Goal: Browse casually

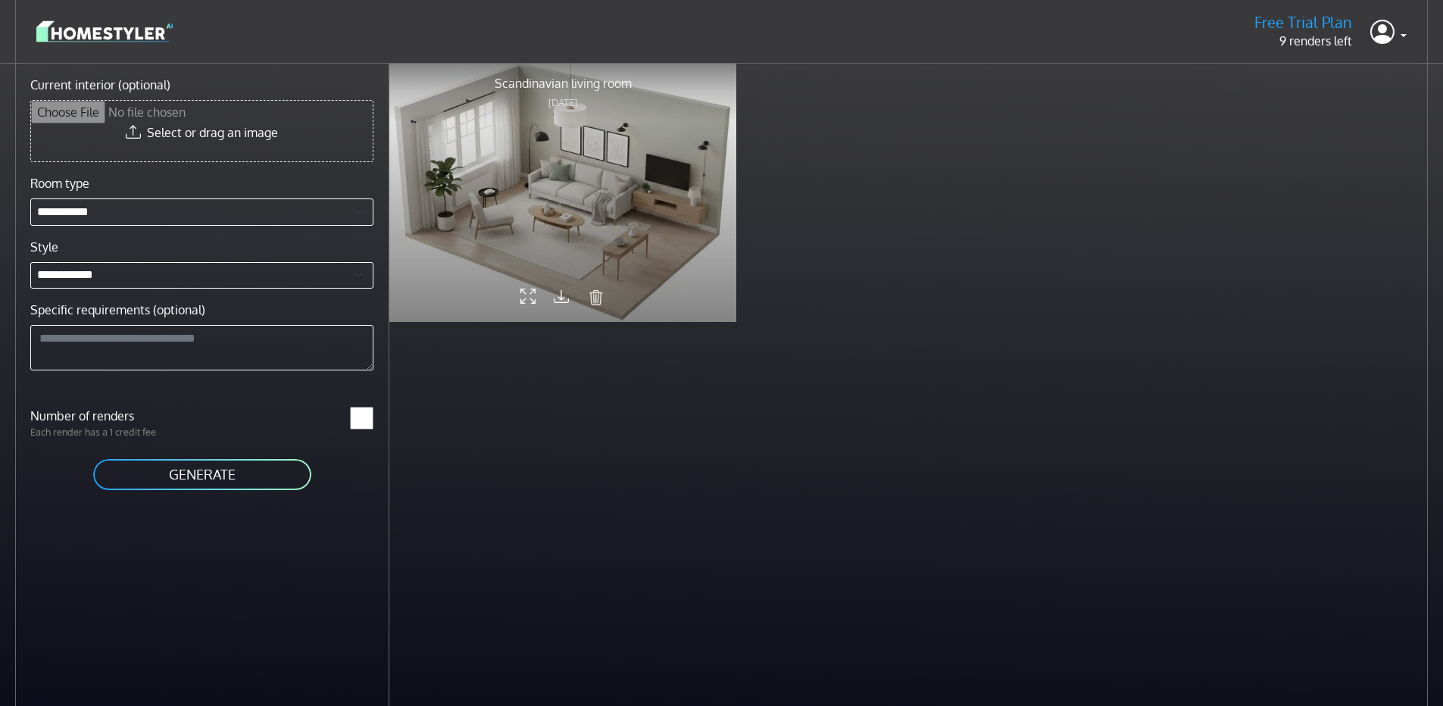
click at [522, 297] on icon at bounding box center [527, 297] width 15 height 26
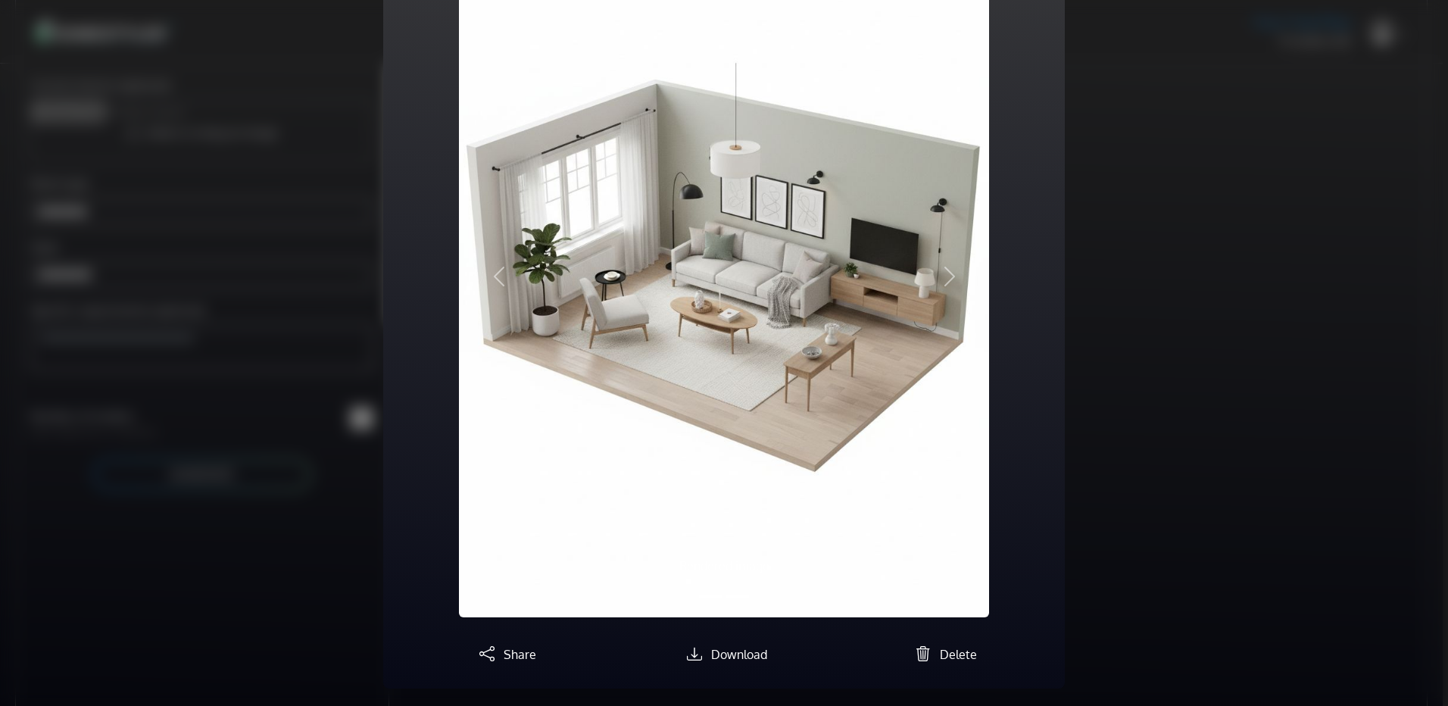
scroll to position [148, 0]
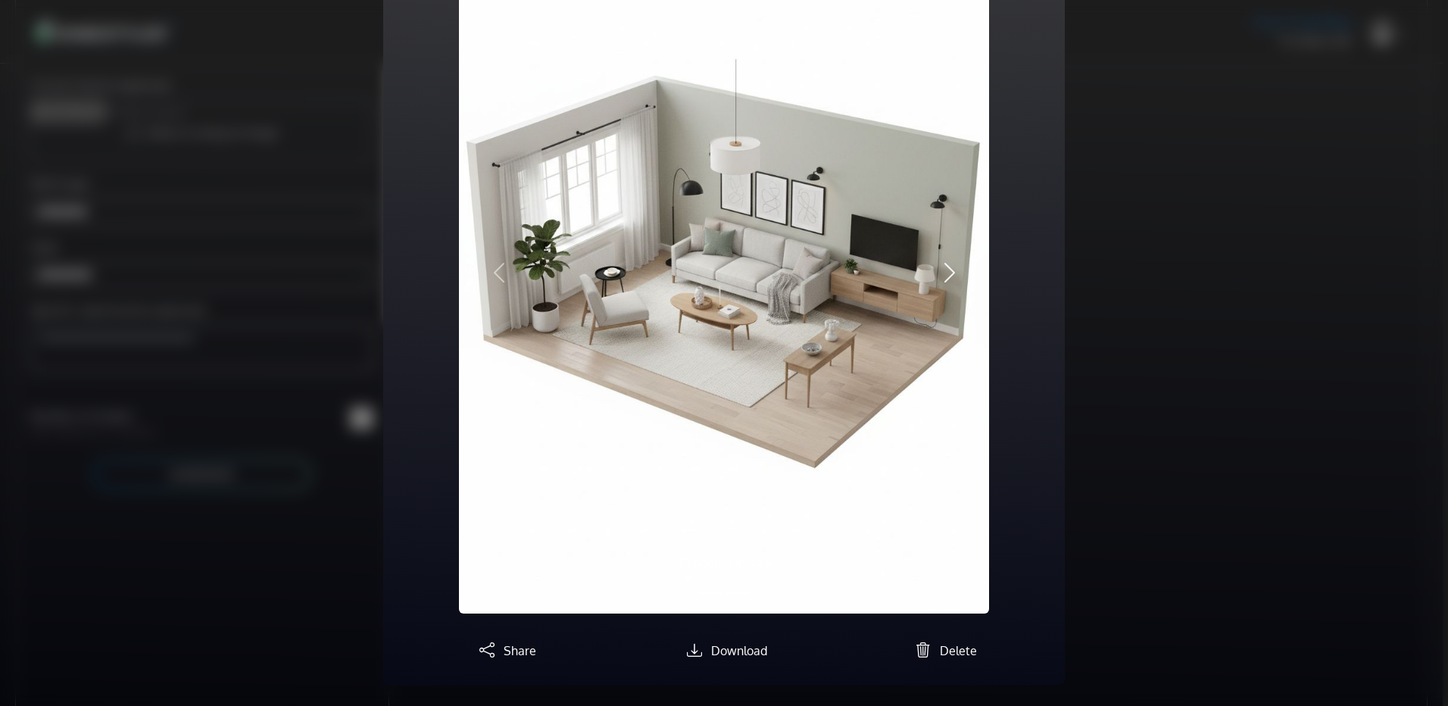
click at [940, 275] on span "button" at bounding box center [950, 273] width 24 height 24
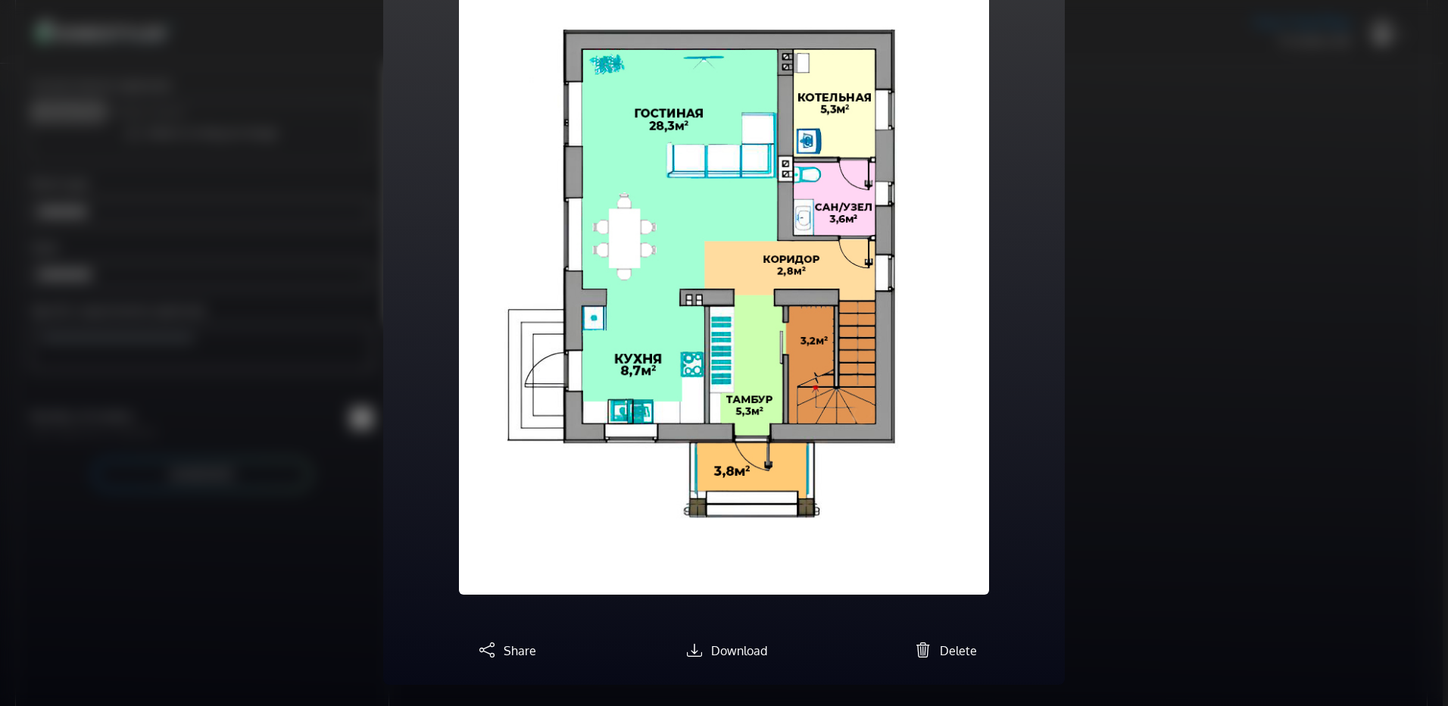
scroll to position [130, 0]
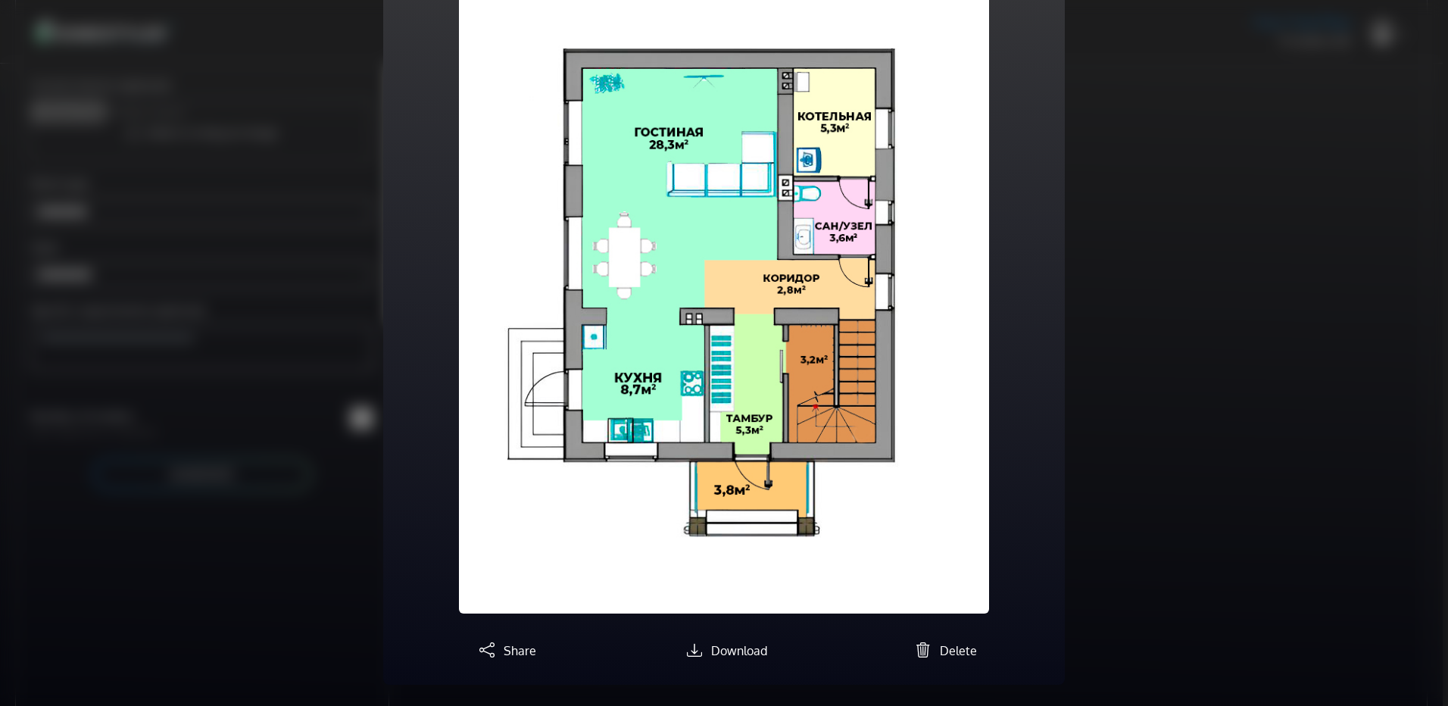
click at [469, 253] on button "Previous" at bounding box center [499, 282] width 80 height 663
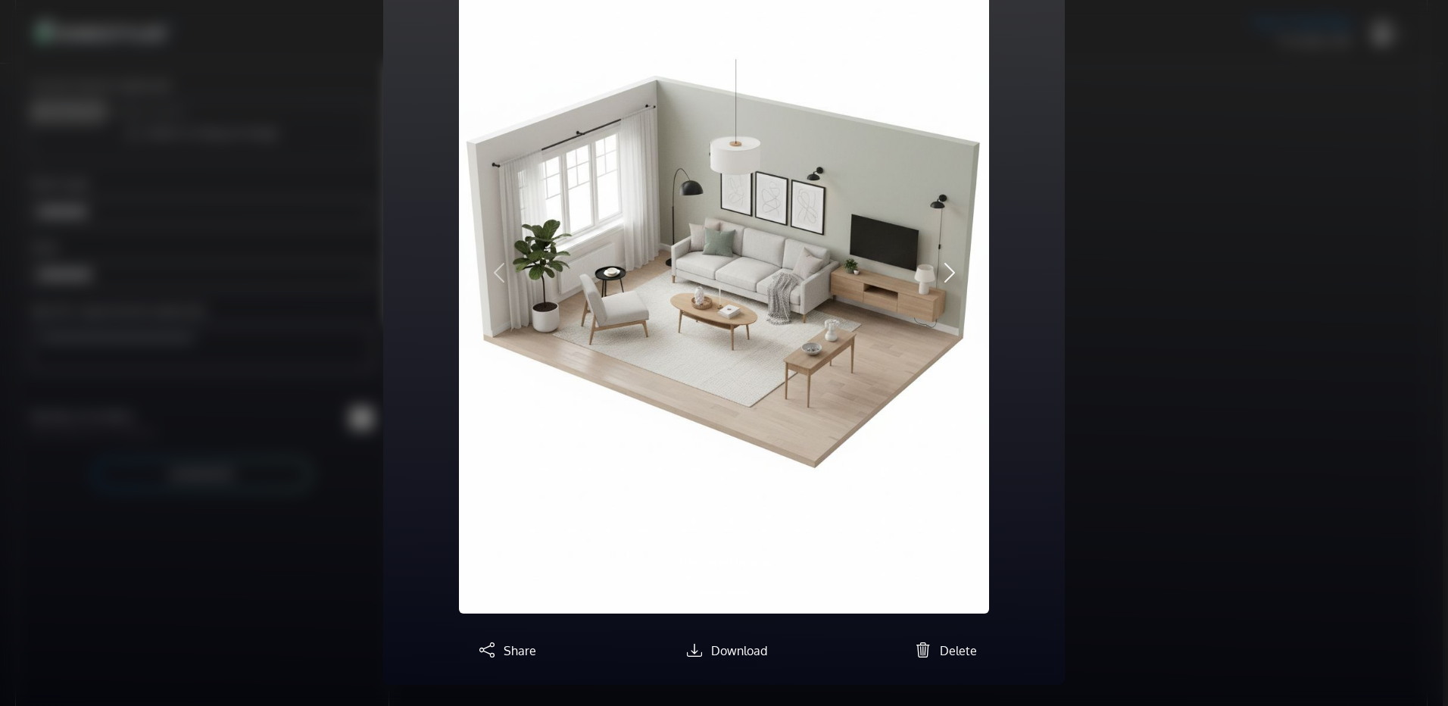
click at [938, 279] on span "button" at bounding box center [950, 273] width 24 height 24
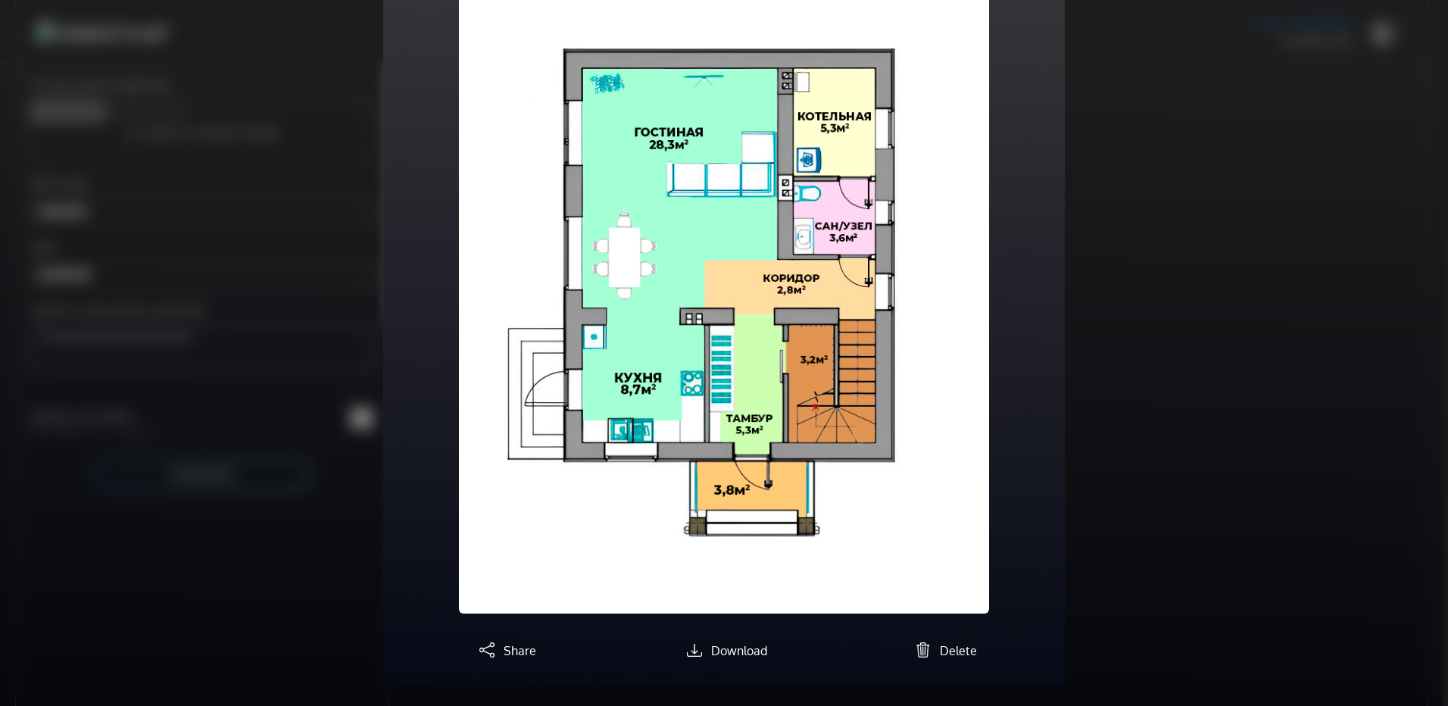
click at [943, 270] on span "button" at bounding box center [950, 282] width 24 height 24
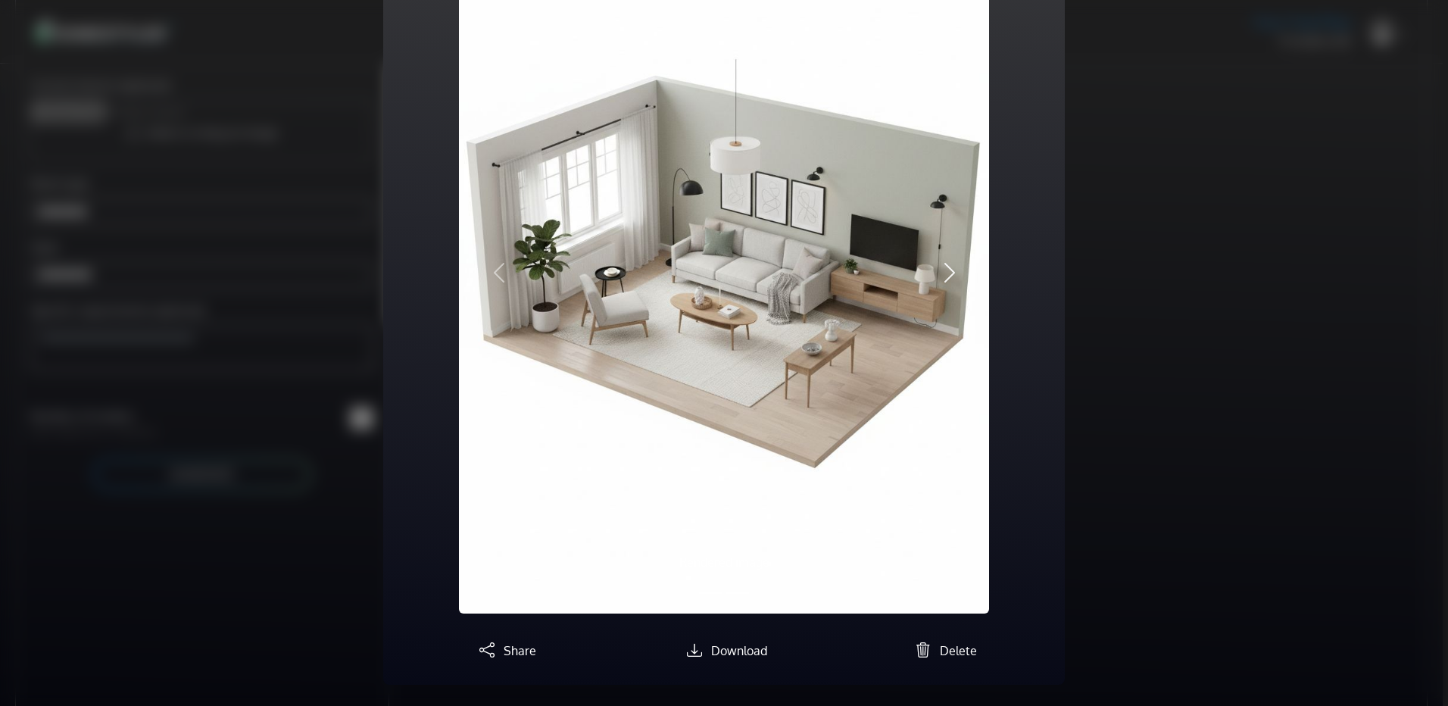
click at [944, 270] on span "button" at bounding box center [950, 273] width 24 height 24
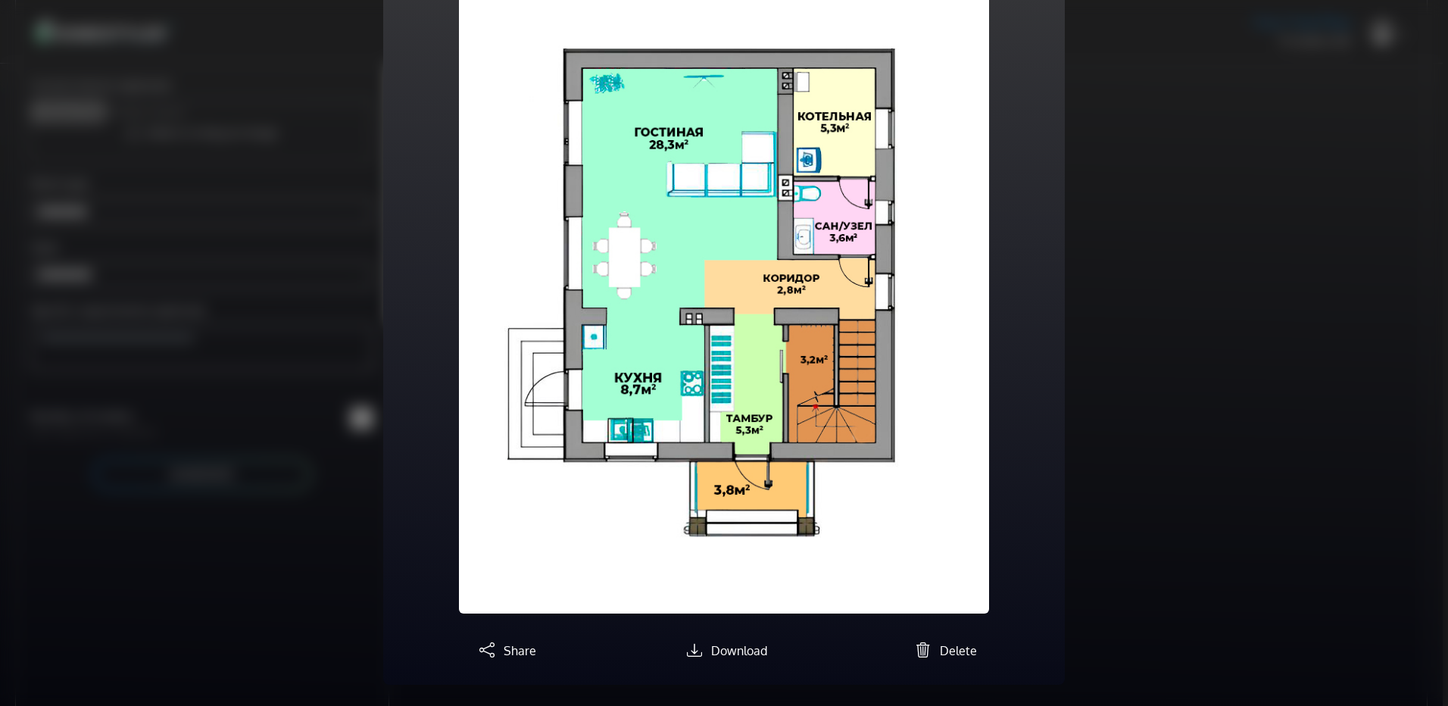
click at [944, 270] on span "button" at bounding box center [950, 282] width 24 height 24
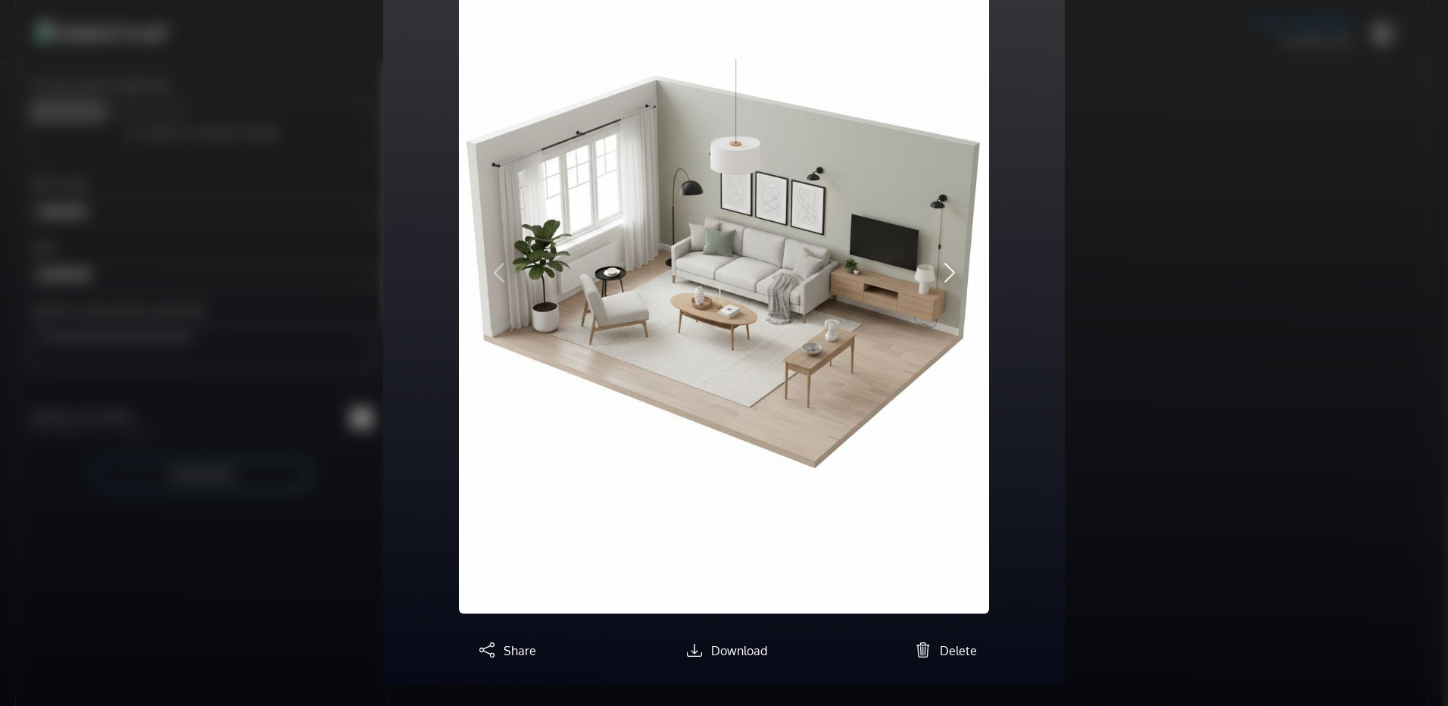
click at [945, 270] on span "button" at bounding box center [950, 273] width 24 height 24
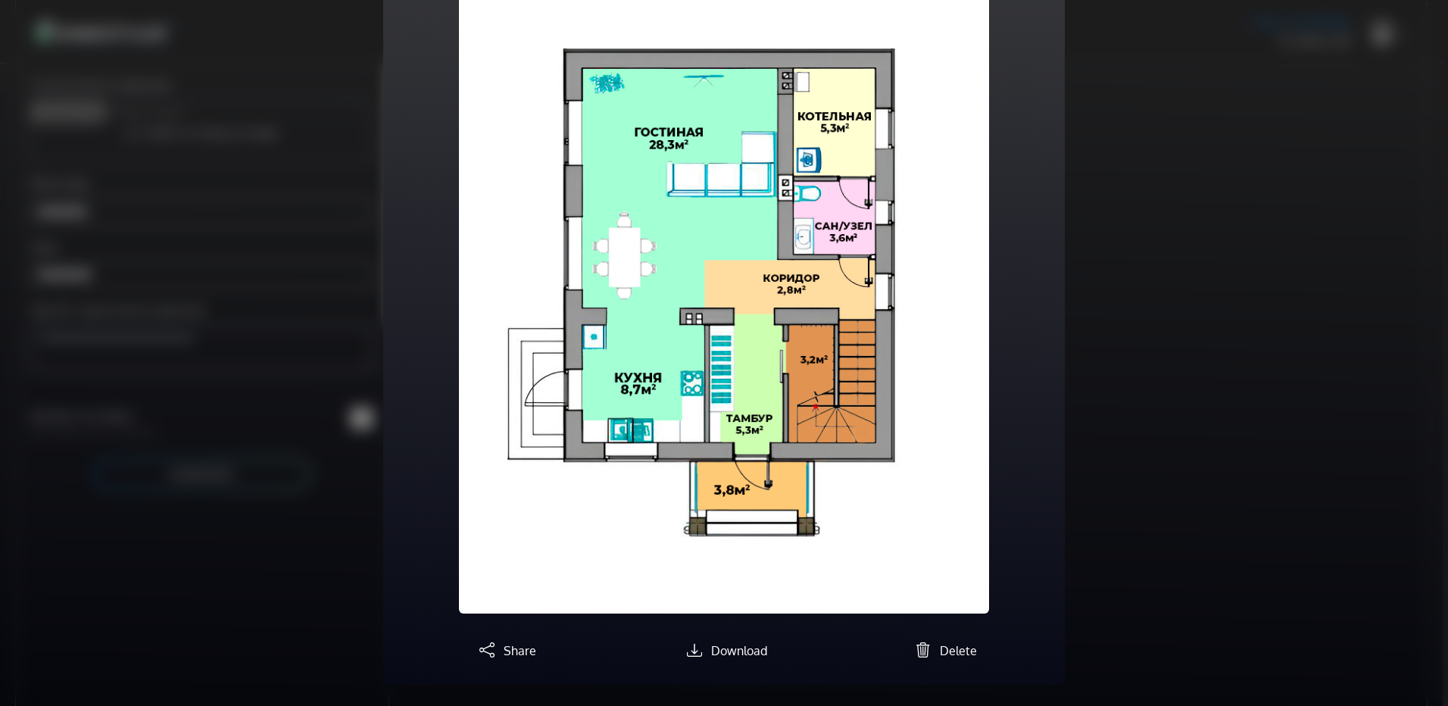
click at [945, 270] on span "button" at bounding box center [950, 282] width 24 height 24
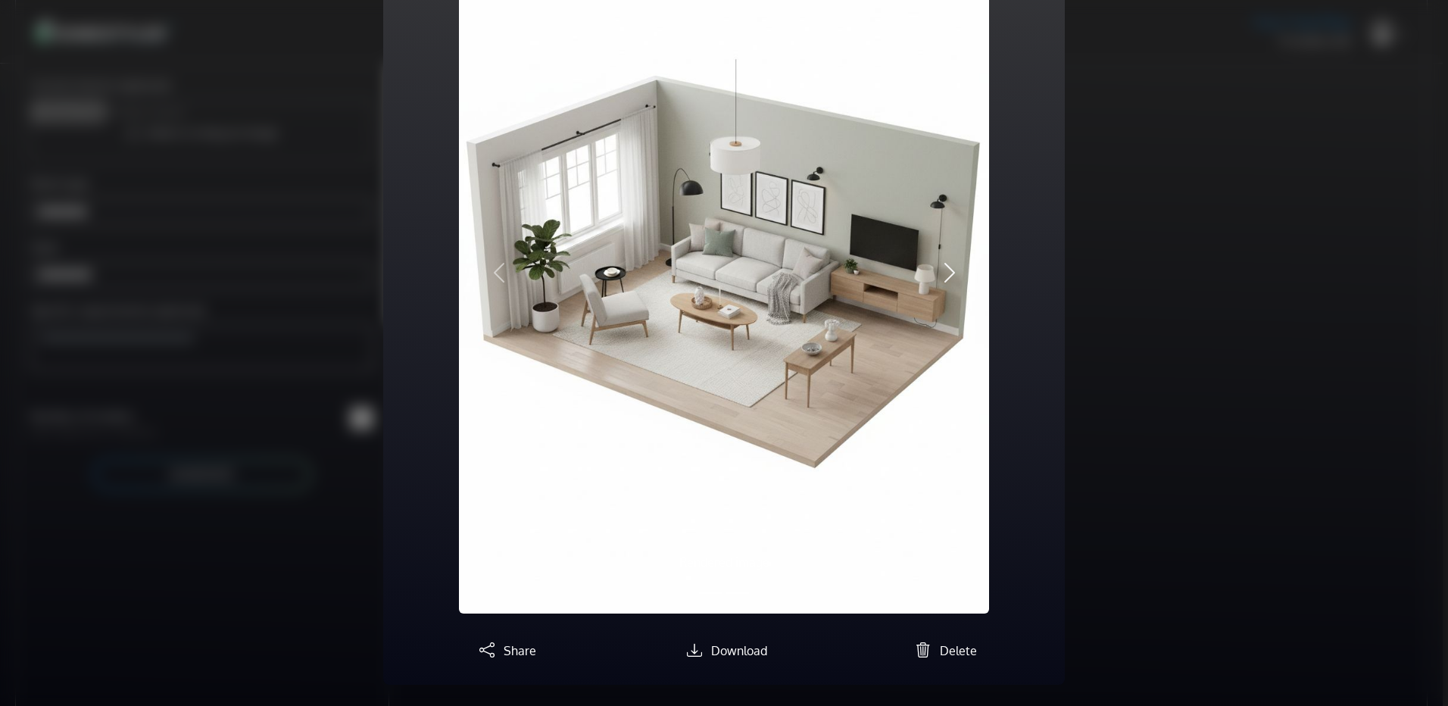
click at [945, 270] on span "button" at bounding box center [950, 273] width 24 height 24
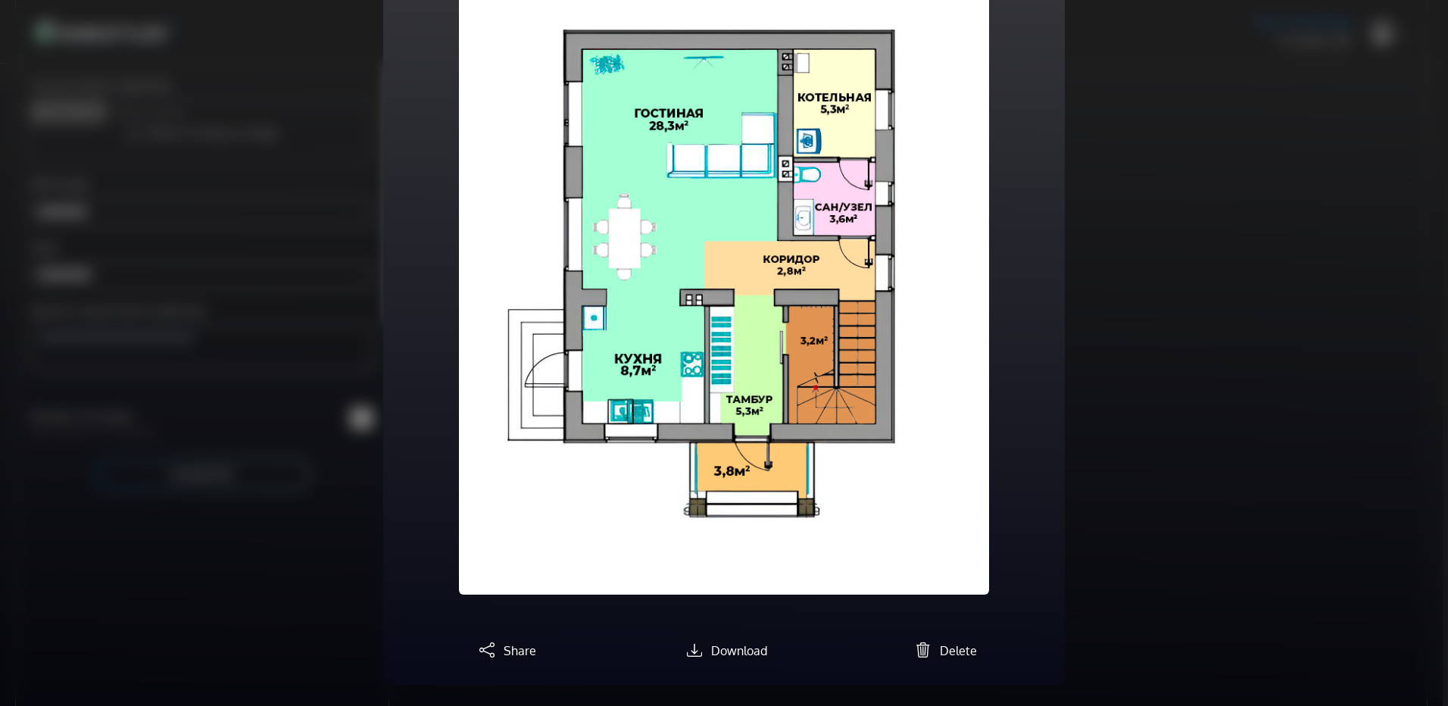
scroll to position [130, 0]
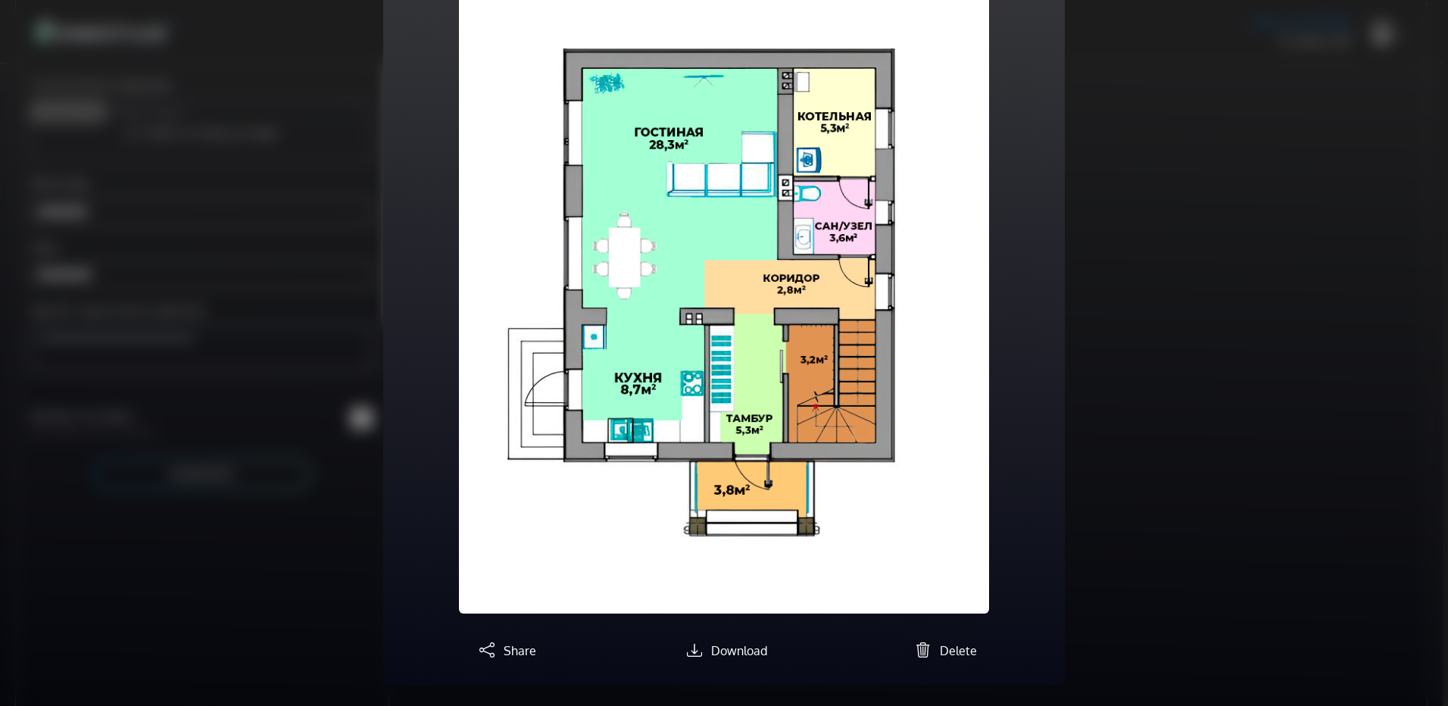
click at [945, 270] on span "button" at bounding box center [950, 282] width 24 height 24
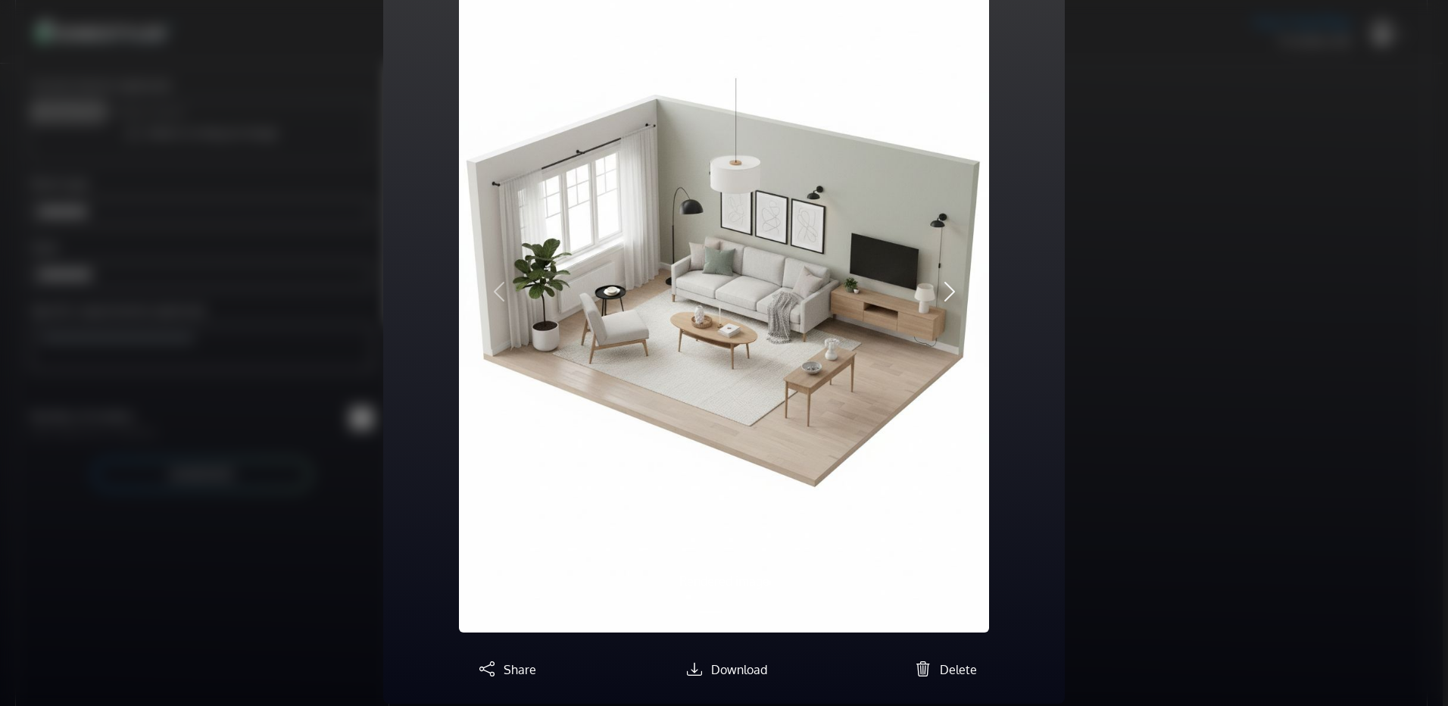
scroll to position [148, 0]
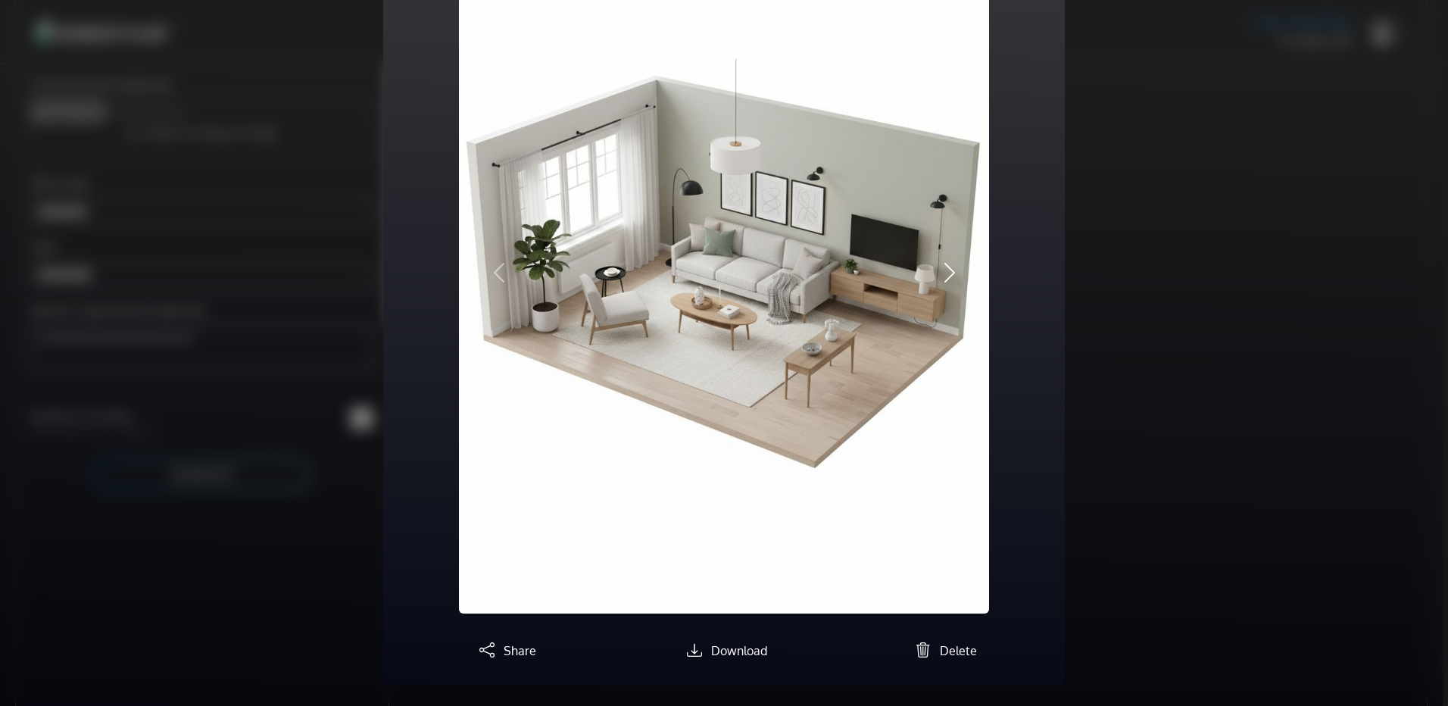
click at [945, 270] on span "button" at bounding box center [950, 273] width 24 height 24
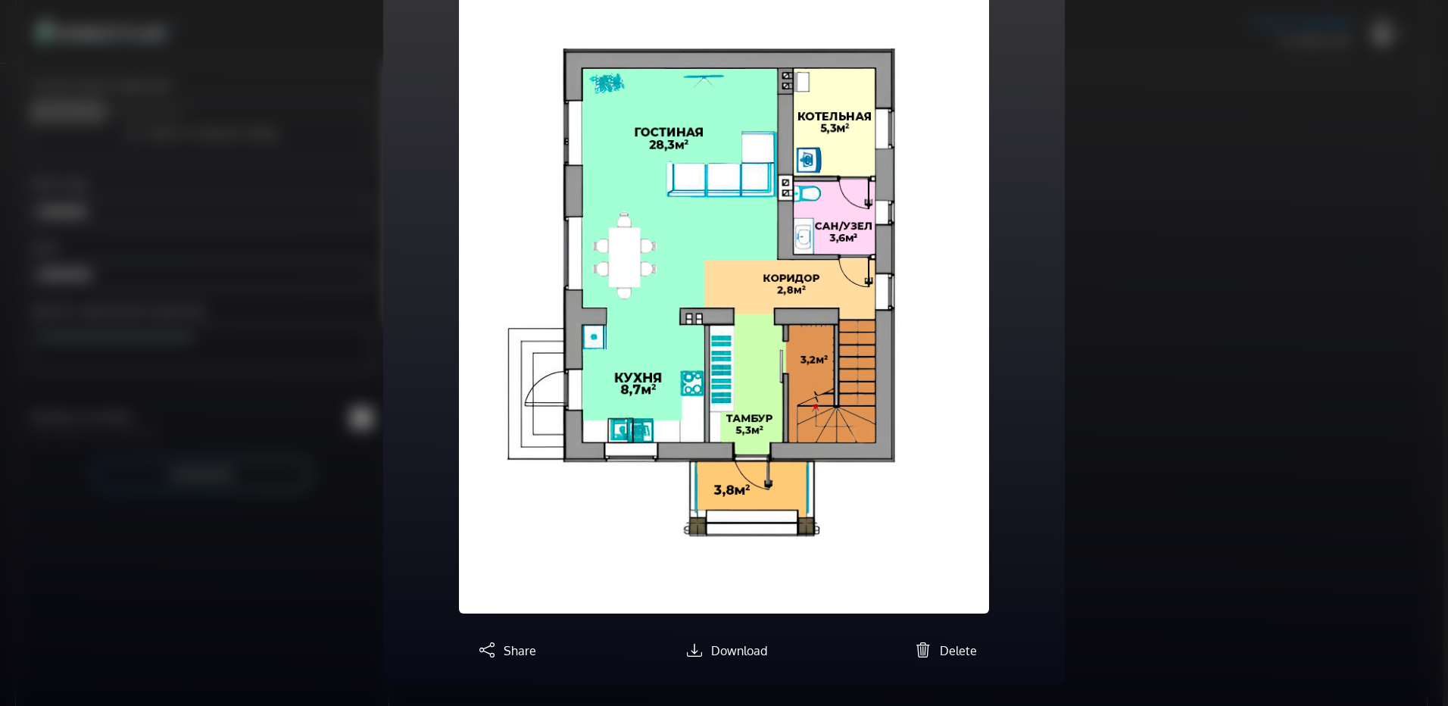
click at [945, 270] on span "button" at bounding box center [950, 282] width 24 height 24
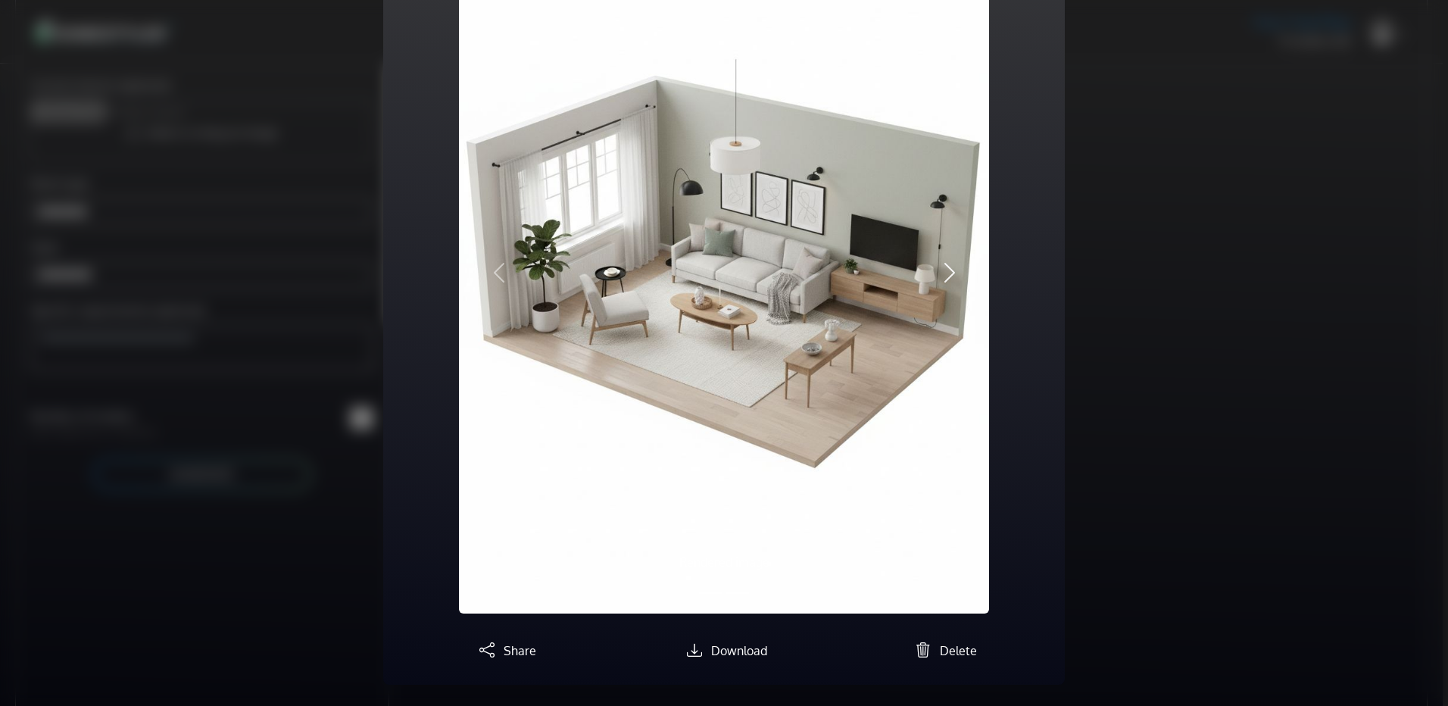
click at [945, 270] on span "button" at bounding box center [950, 273] width 24 height 24
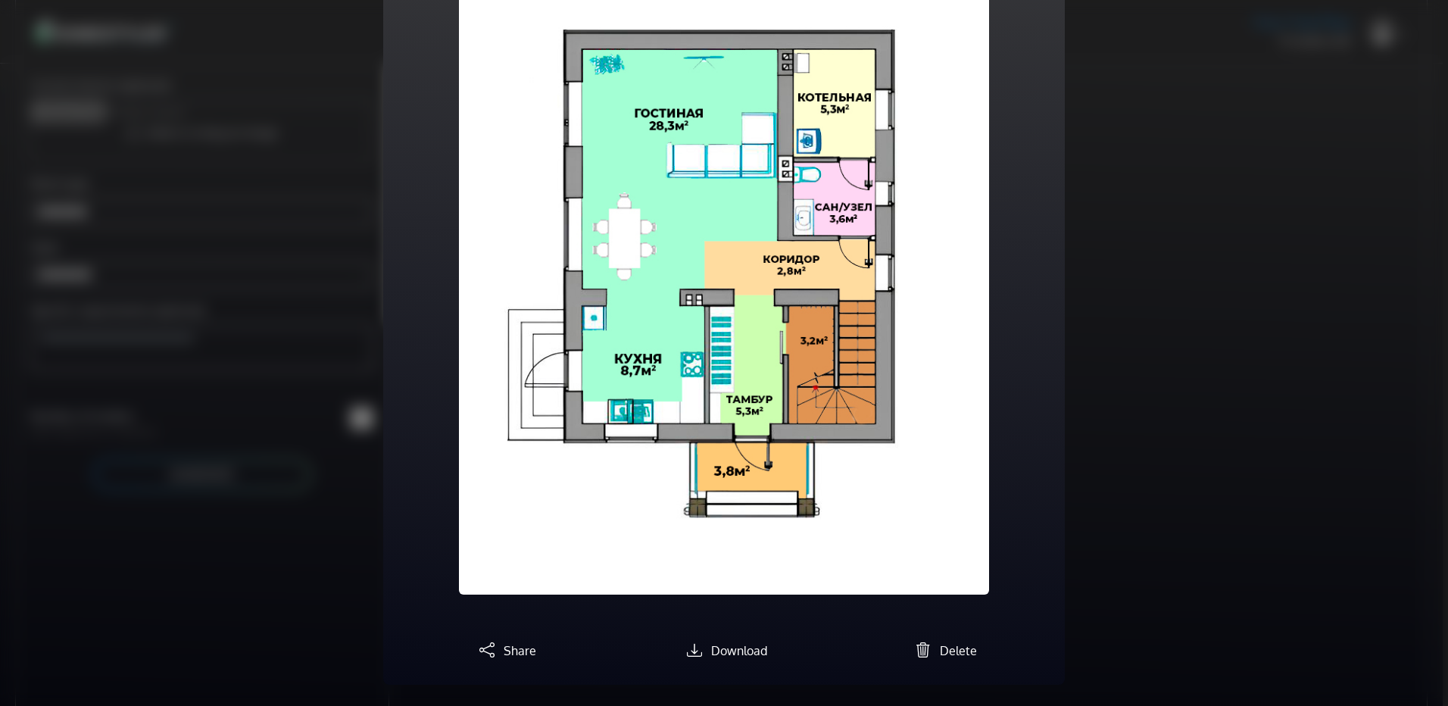
scroll to position [130, 0]
